Goal: Entertainment & Leisure: Consume media (video, audio)

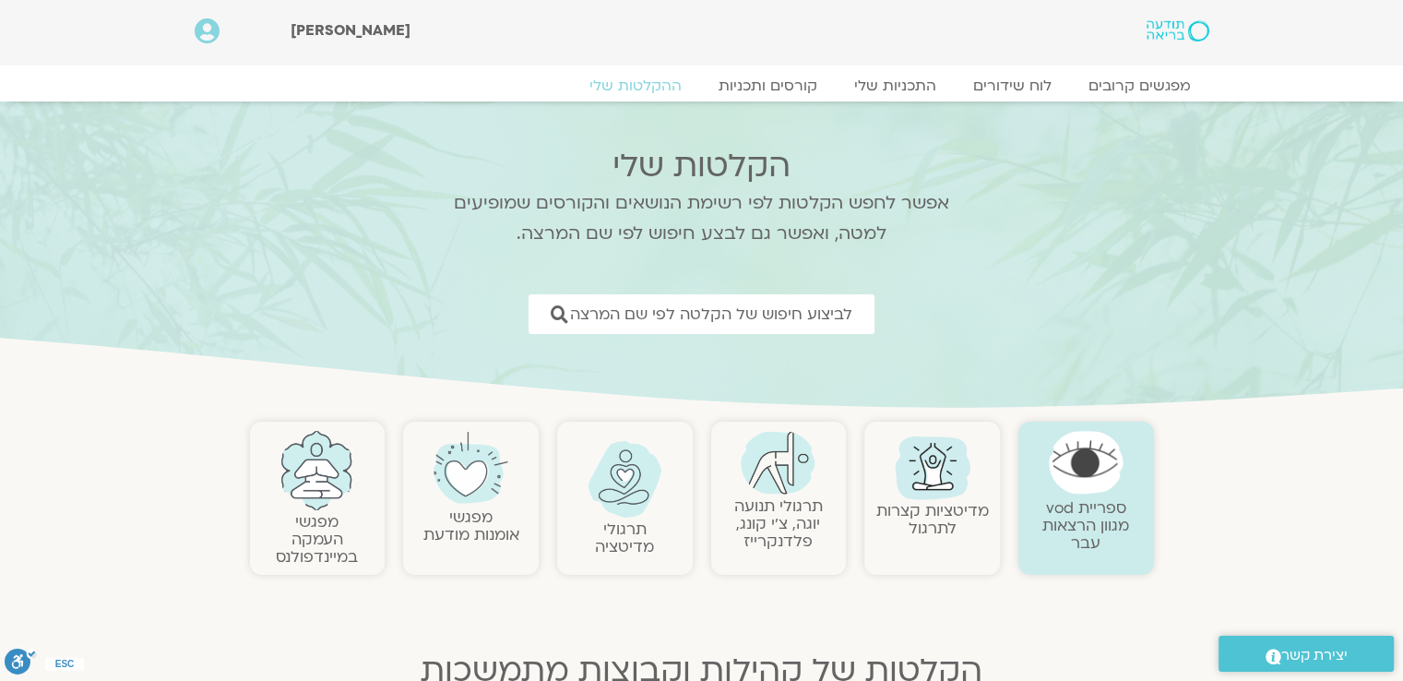
click at [784, 464] on img at bounding box center [778, 463] width 75 height 64
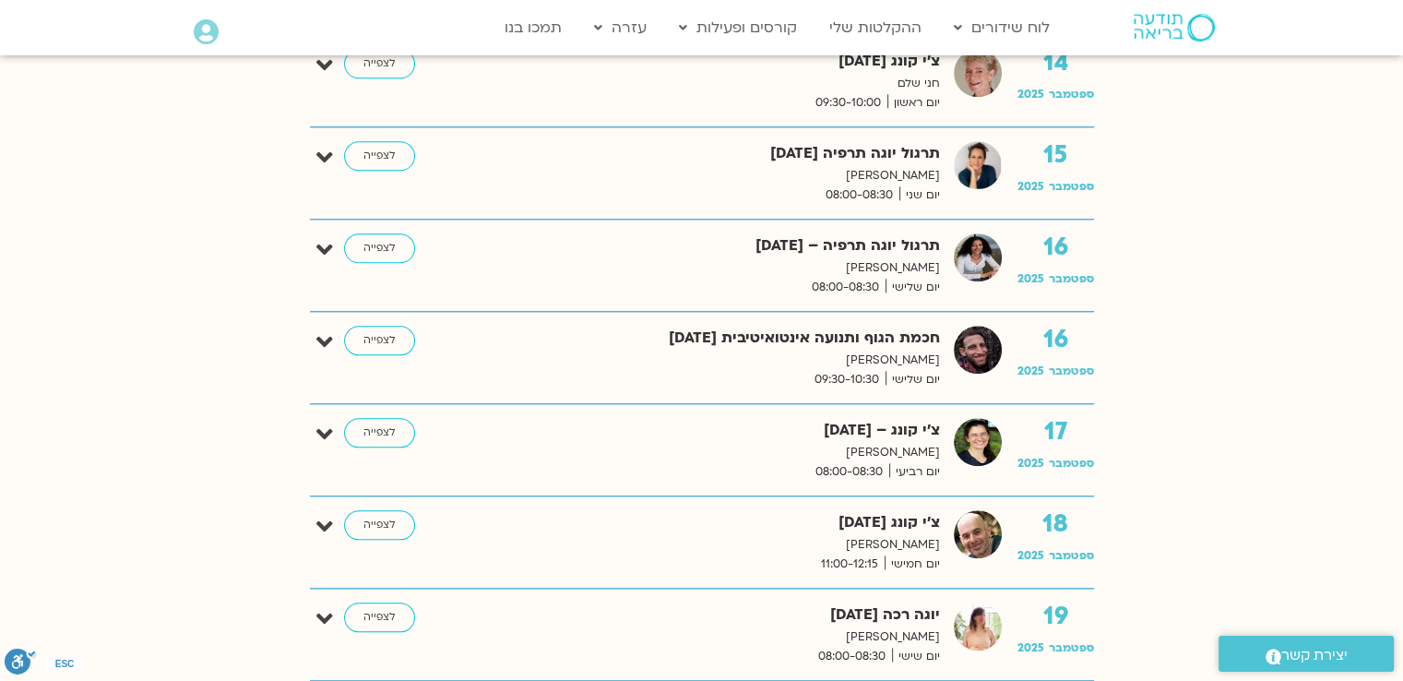
scroll to position [1937, 0]
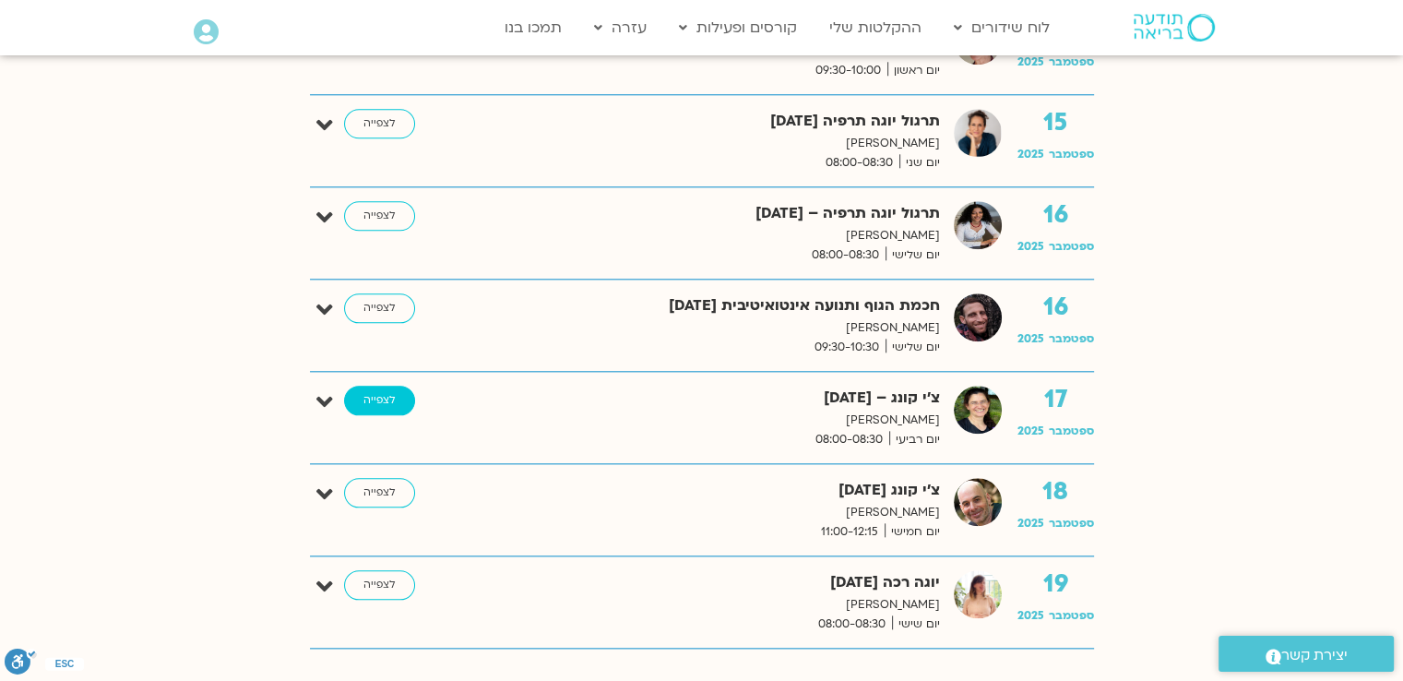
click at [370, 398] on link "לצפייה" at bounding box center [379, 401] width 71 height 30
